Goal: Navigation & Orientation: Go to known website

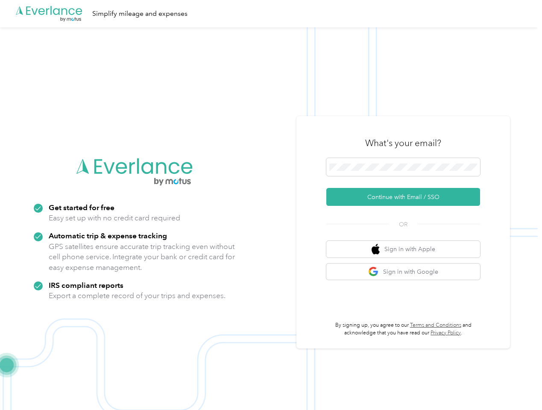
click at [271, 205] on img at bounding box center [268, 232] width 537 height 410
click at [271, 14] on div ".cls-1 { fill: #00adee; } .cls-2 { fill: #fff; } .cls-3 { fill: #707372; } .cls…" at bounding box center [268, 13] width 537 height 27
click at [406, 197] on button "Continue with Email / SSO" at bounding box center [403, 197] width 154 height 18
click at [406, 249] on button "Sign in with Apple" at bounding box center [403, 249] width 154 height 17
click at [406, 271] on button "Sign in with Google" at bounding box center [403, 271] width 154 height 17
